Goal: Task Accomplishment & Management: Manage account settings

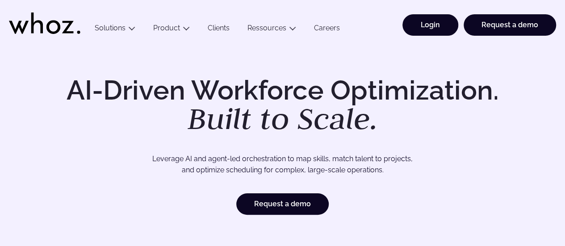
click at [431, 29] on link "Login" at bounding box center [431, 24] width 56 height 21
click at [423, 28] on link "Login" at bounding box center [431, 24] width 56 height 21
click at [426, 25] on link "Login" at bounding box center [431, 24] width 56 height 21
